Goal: Transaction & Acquisition: Book appointment/travel/reservation

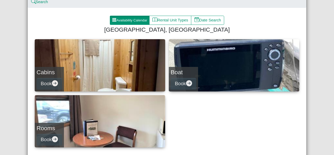
scroll to position [52, 0]
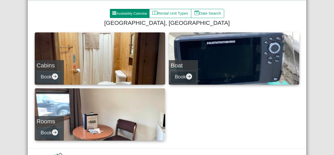
click at [182, 76] on button "Book" at bounding box center [184, 77] width 26 height 12
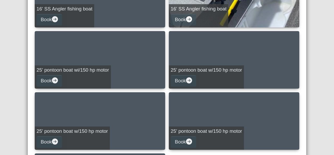
scroll to position [285, 0]
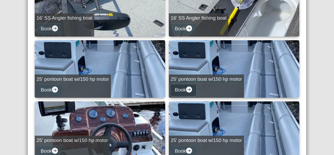
click at [186, 88] on icon "arrow right circle fill" at bounding box center [189, 89] width 6 height 6
select select "*"
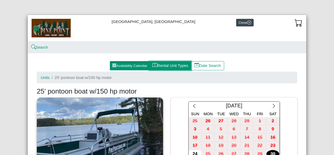
click at [161, 65] on button "Rental Unit Types" at bounding box center [170, 65] width 42 height 9
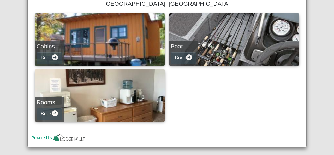
scroll to position [77, 0]
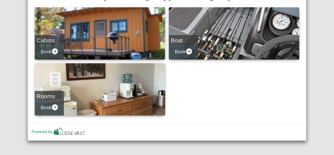
click at [45, 39] on h4 "Cabins" at bounding box center [50, 40] width 26 height 7
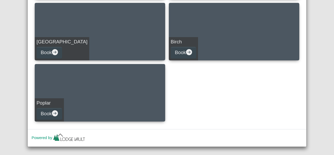
scroll to position [267, 0]
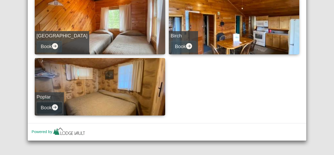
click at [45, 106] on button "Book" at bounding box center [50, 108] width 26 height 12
select select "*"
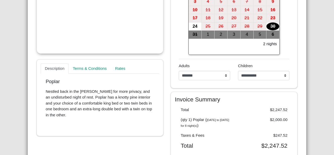
scroll to position [101, 0]
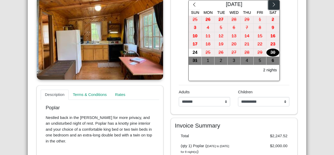
click at [274, 6] on icon "chevron right" at bounding box center [274, 4] width 5 height 5
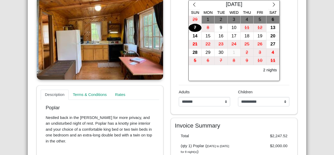
click at [288, 66] on div "[DATE] Sun Mon Tue Wed Thu Fri Sat 29 1 2 3 4 5 6 7 8 9 10 11 12 13 14 15 16 17…" at bounding box center [234, 40] width 119 height 81
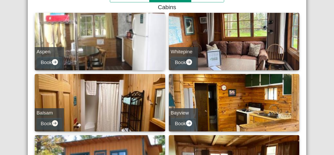
scroll to position [78, 0]
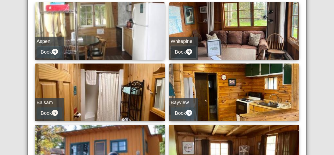
click at [187, 49] on icon "arrow right circle fill" at bounding box center [189, 52] width 6 height 6
select select "*"
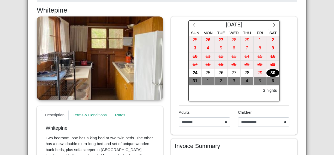
scroll to position [55, 0]
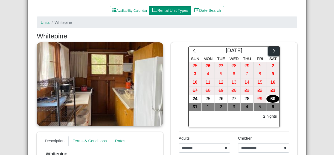
click at [272, 50] on icon "chevron right" at bounding box center [274, 50] width 5 height 5
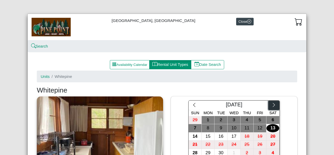
scroll to position [0, 0]
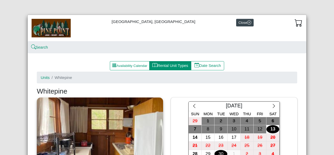
click at [221, 154] on div "30" at bounding box center [221, 154] width 13 height 8
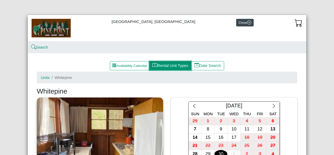
click at [168, 65] on button "Rental Unit Types" at bounding box center [170, 65] width 42 height 9
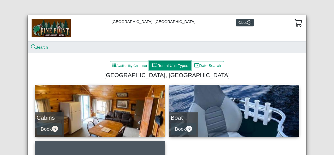
scroll to position [77, 0]
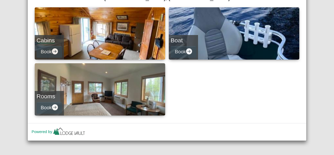
click at [44, 43] on h4 "Cabins" at bounding box center [50, 40] width 26 height 7
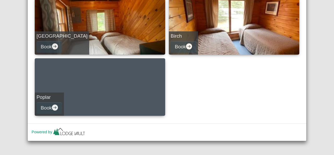
scroll to position [267, 0]
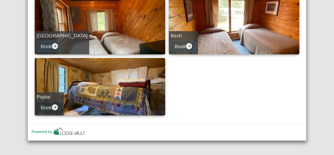
drag, startPoint x: 47, startPoint y: 95, endPoint x: 47, endPoint y: 108, distance: 12.3
click at [47, 108] on div "Poplar Book" at bounding box center [49, 103] width 29 height 23
select select "*"
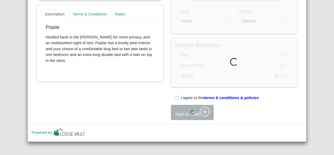
click at [53, 106] on div "Description Terms & Conditions Rates Poplar Nestled back in the [PERSON_NAME] f…" at bounding box center [100, 18] width 134 height 204
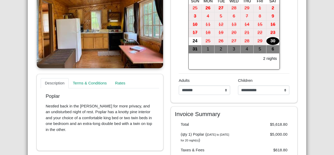
scroll to position [101, 0]
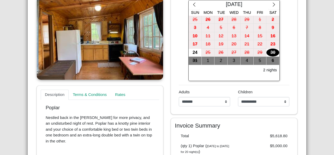
click at [206, 68] on div "2 nights" at bounding box center [234, 70] width 88 height 9
click at [273, 4] on icon "chevron right" at bounding box center [274, 4] width 5 height 5
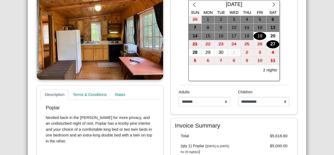
click at [271, 40] on div "27" at bounding box center [273, 44] width 13 height 8
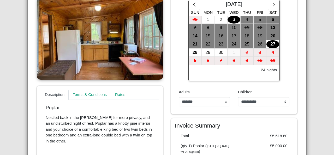
click at [233, 16] on div "3" at bounding box center [234, 20] width 13 height 8
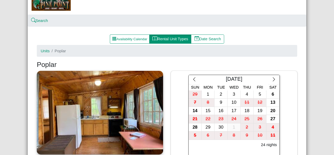
scroll to position [0, 0]
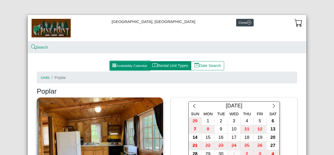
click at [130, 65] on button "Availability Calendar" at bounding box center [130, 65] width 40 height 9
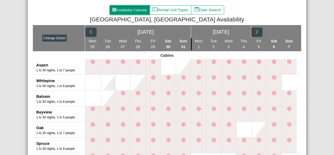
scroll to position [52, 0]
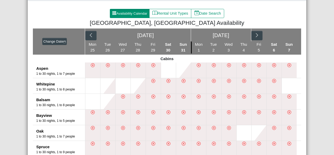
click at [249, 34] on div "[DATE]" at bounding box center [221, 35] width 60 height 13
click at [255, 33] on icon "chevron right" at bounding box center [257, 35] width 5 height 5
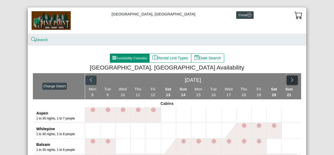
scroll to position [0, 0]
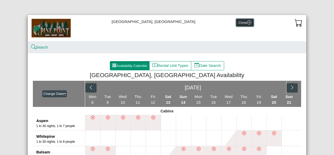
click at [236, 21] on button "Close" at bounding box center [244, 23] width 17 height 8
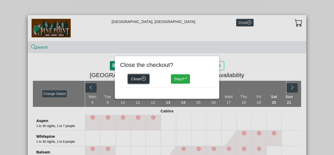
click at [144, 77] on icon "x circle" at bounding box center [143, 78] width 5 height 5
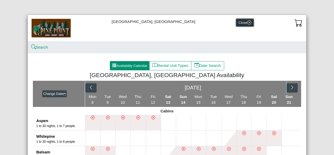
click at [247, 23] on icon "x circle" at bounding box center [249, 22] width 4 height 4
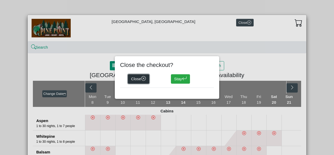
click at [146, 79] on icon "x circle" at bounding box center [143, 78] width 5 height 5
